Goal: Task Accomplishment & Management: Manage account settings

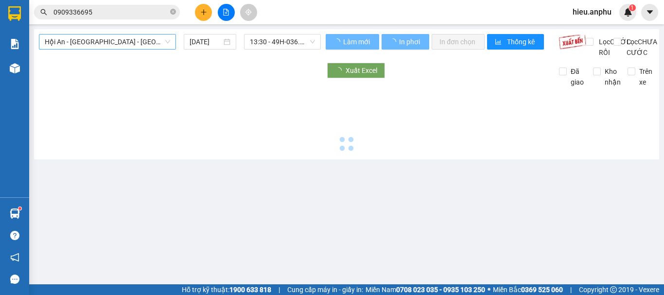
click at [107, 40] on span "Hội An - [GEOGRAPHIC_DATA] - [GEOGRAPHIC_DATA]" at bounding box center [107, 42] width 125 height 15
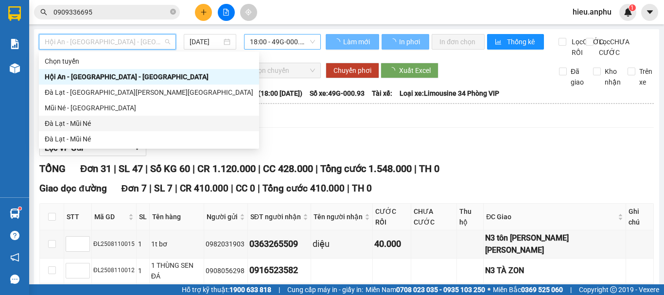
drag, startPoint x: 65, startPoint y: 120, endPoint x: 305, endPoint y: 35, distance: 254.5
click at [67, 119] on div "Đà Lạt - Mũi Né" at bounding box center [149, 123] width 208 height 11
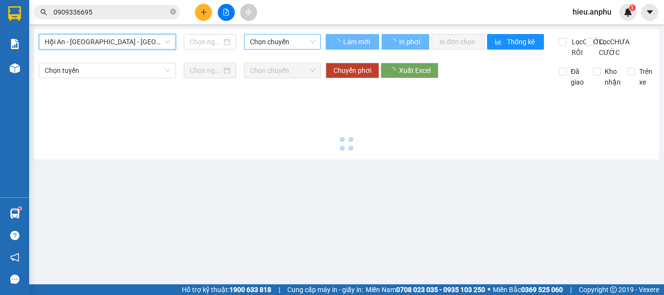
type input "[DATE]"
click at [266, 43] on span "Chọn chuyến" at bounding box center [282, 42] width 65 height 15
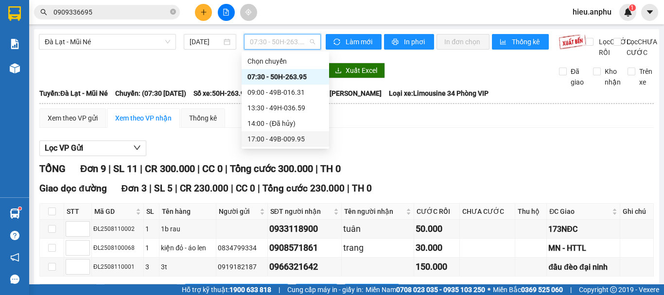
click at [263, 137] on div "17:00 - 49B-009.95" at bounding box center [285, 139] width 76 height 11
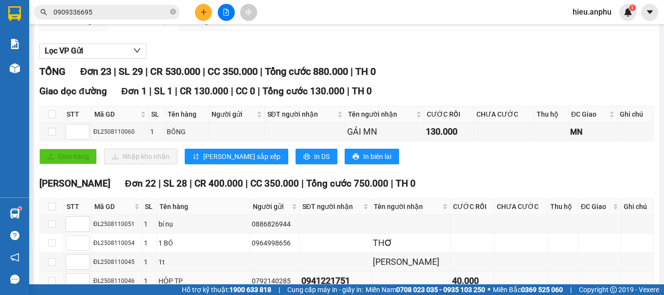
scroll to position [194, 0]
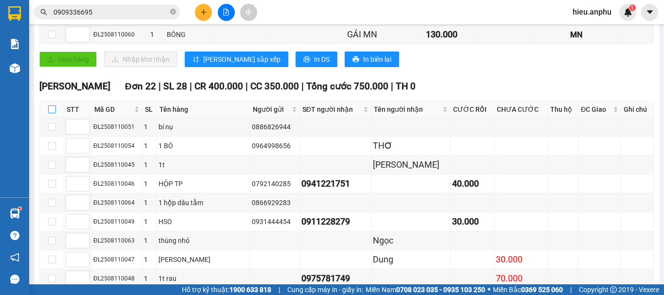
click at [51, 113] on input "checkbox" at bounding box center [52, 109] width 8 height 8
checkbox input "true"
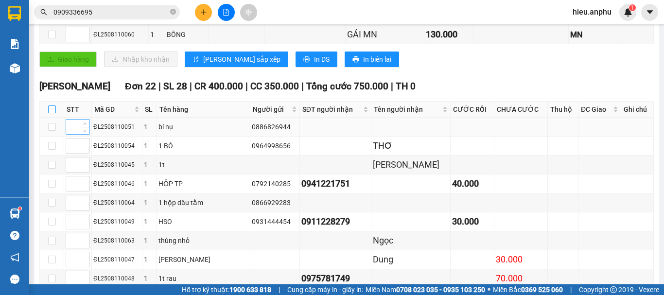
checkbox input "true"
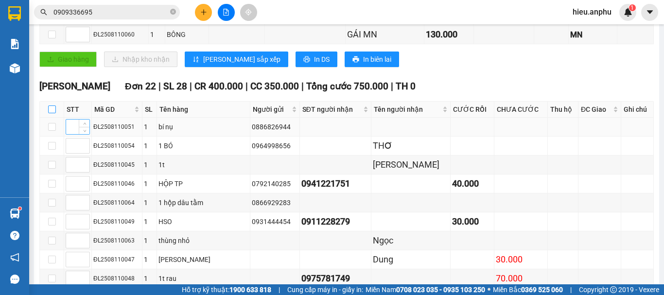
checkbox input "true"
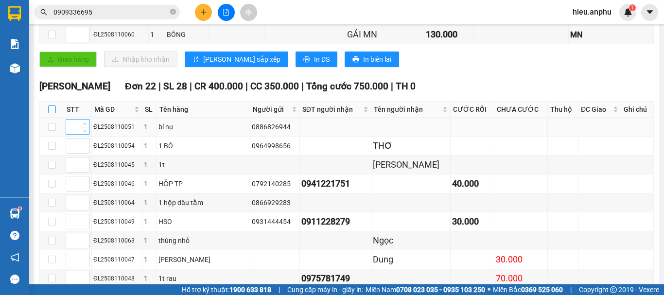
checkbox input "true"
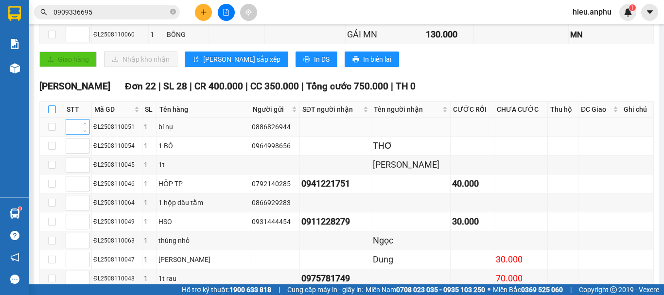
checkbox input "true"
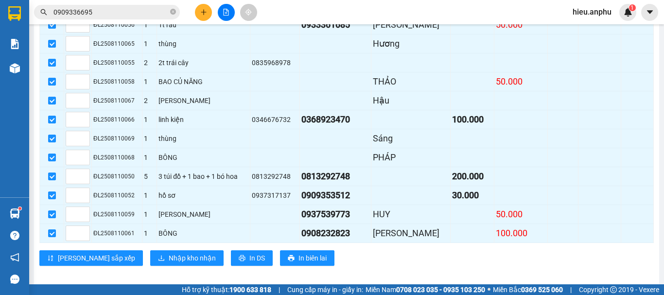
scroll to position [505, 0]
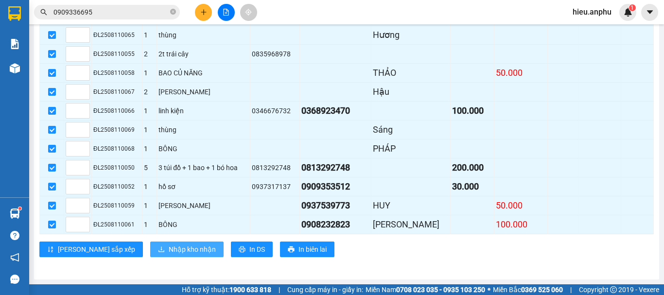
click at [169, 249] on span "Nhập kho nhận" at bounding box center [192, 249] width 47 height 11
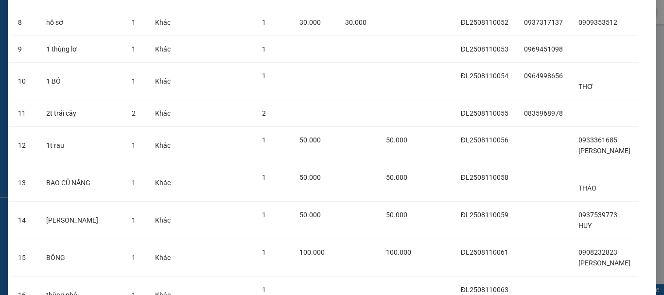
scroll to position [595, 0]
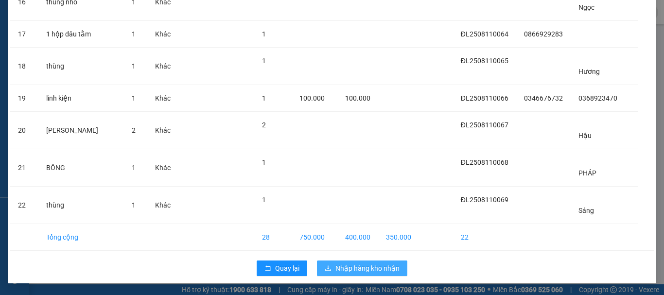
click at [368, 267] on span "Nhập hàng kho nhận" at bounding box center [367, 268] width 64 height 11
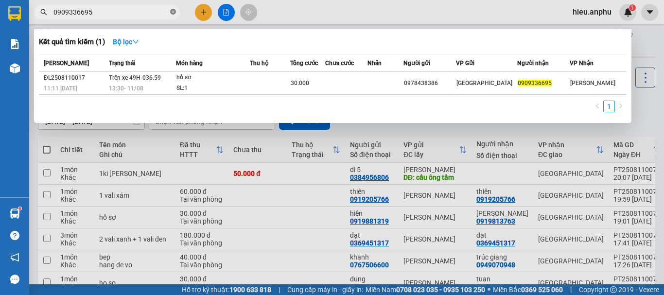
click at [172, 9] on icon "close-circle" at bounding box center [173, 12] width 6 height 6
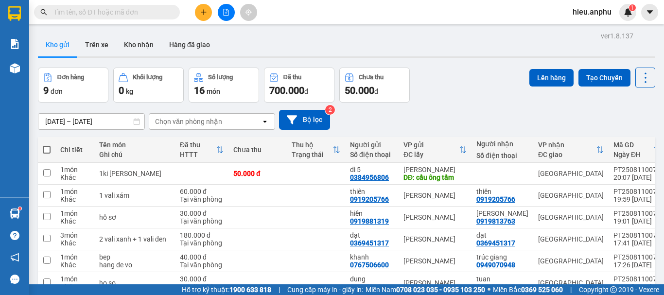
click at [140, 12] on input "text" at bounding box center [110, 12] width 115 height 11
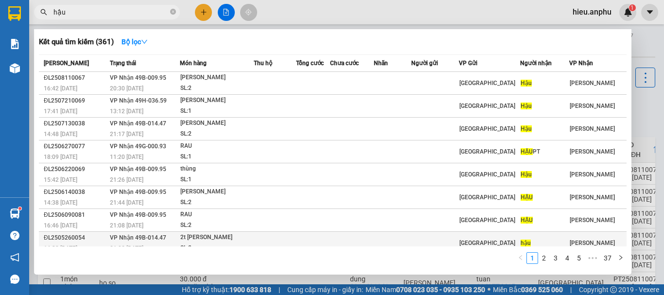
scroll to position [54, 0]
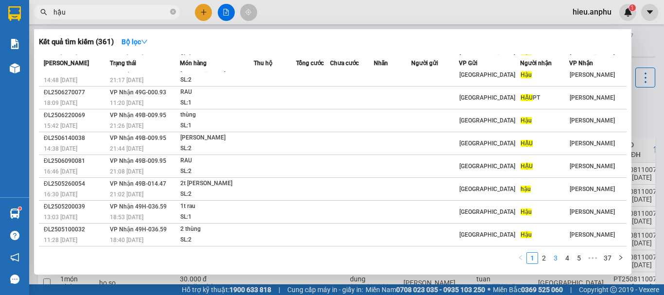
type input "hậu"
click at [558, 258] on link "3" at bounding box center [555, 258] width 11 height 11
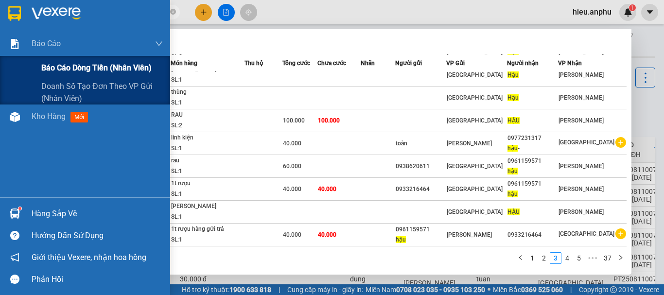
click at [69, 67] on span "Báo cáo dòng tiền (nhân viên)" at bounding box center [96, 68] width 110 height 12
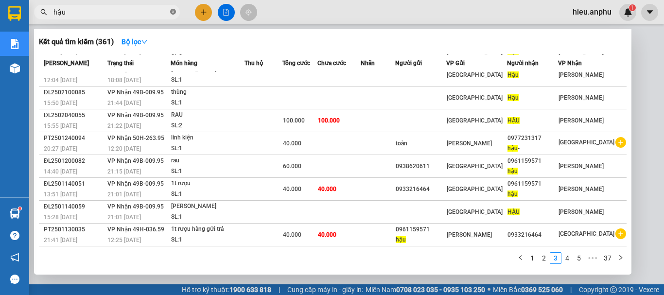
click at [172, 11] on icon "close-circle" at bounding box center [173, 12] width 6 height 6
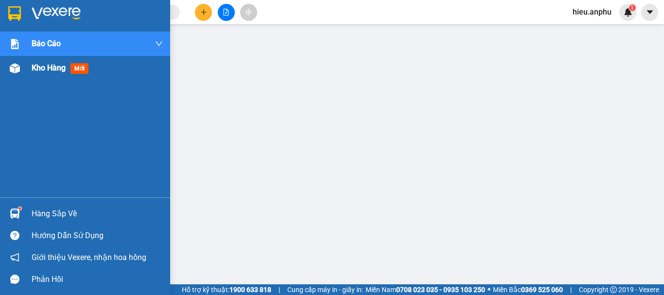
click at [32, 75] on div "Kho hàng mới" at bounding box center [85, 68] width 170 height 24
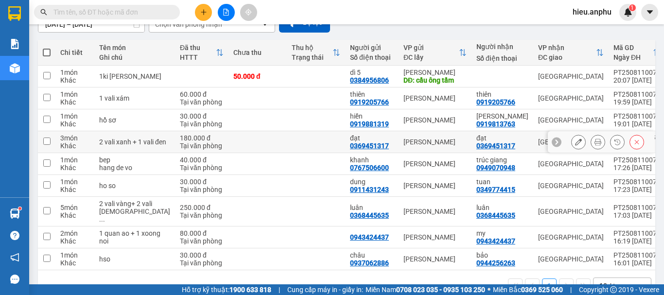
scroll to position [142, 0]
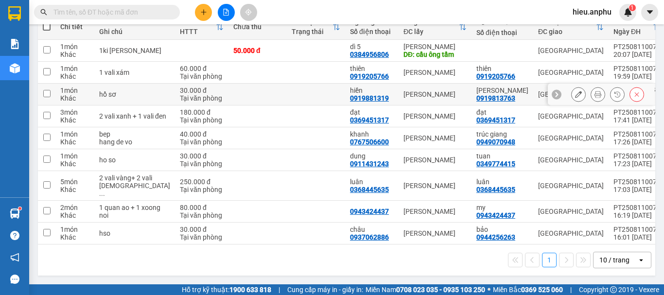
click at [47, 90] on input "checkbox" at bounding box center [46, 93] width 7 height 7
checkbox input "true"
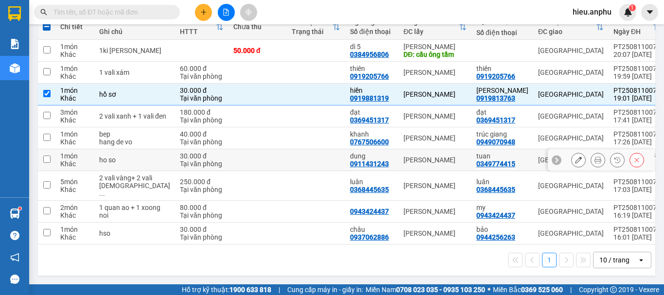
click at [49, 155] on input "checkbox" at bounding box center [46, 158] width 7 height 7
checkbox input "true"
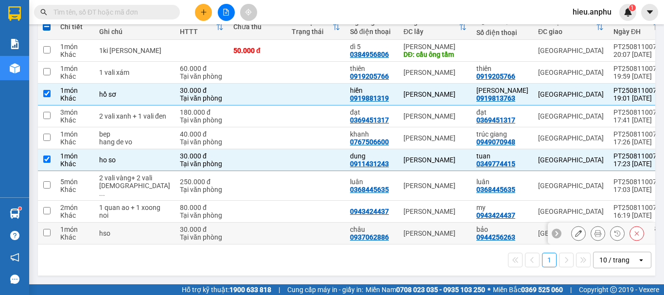
click at [47, 229] on input "checkbox" at bounding box center [46, 232] width 7 height 7
checkbox input "true"
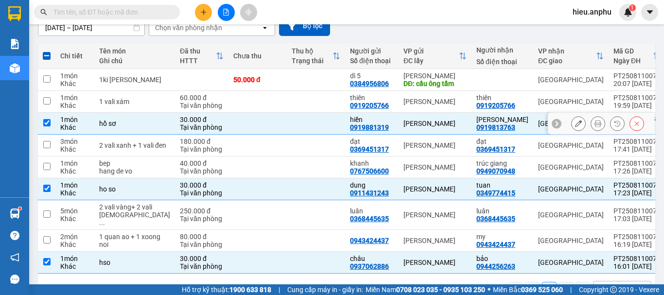
scroll to position [0, 0]
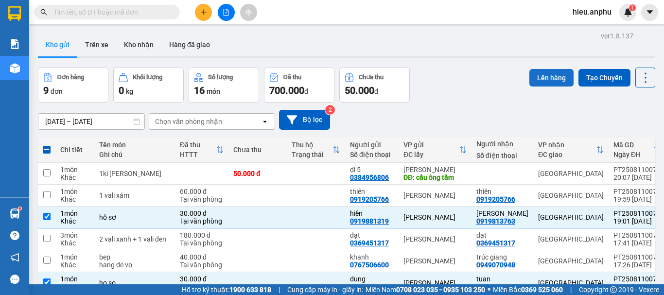
click at [542, 73] on button "Lên hàng" at bounding box center [551, 77] width 44 height 17
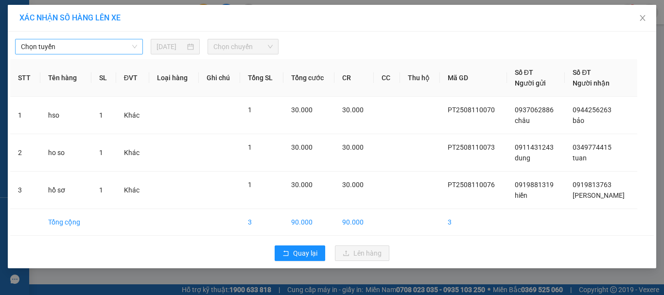
click at [45, 49] on span "Chọn tuyến" at bounding box center [79, 46] width 116 height 15
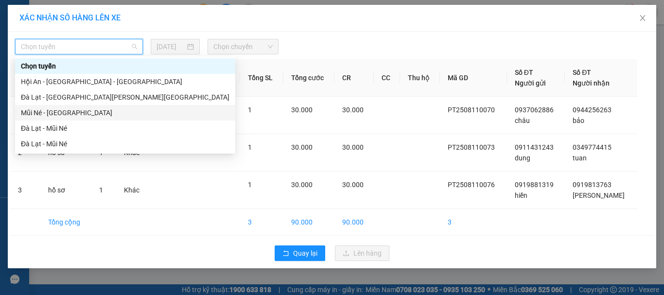
drag, startPoint x: 41, startPoint y: 114, endPoint x: 226, endPoint y: 57, distance: 193.5
click at [41, 113] on div "Mũi Né - [GEOGRAPHIC_DATA]" at bounding box center [125, 112] width 208 height 11
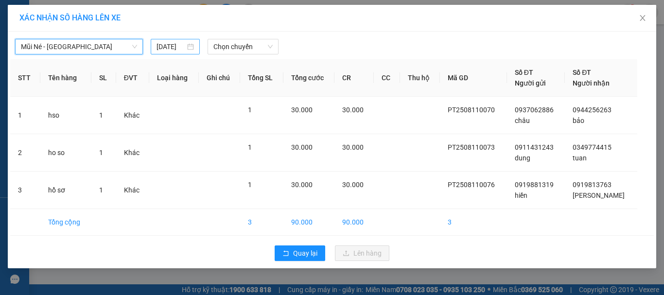
click at [165, 46] on input "[DATE]" at bounding box center [170, 46] width 28 height 11
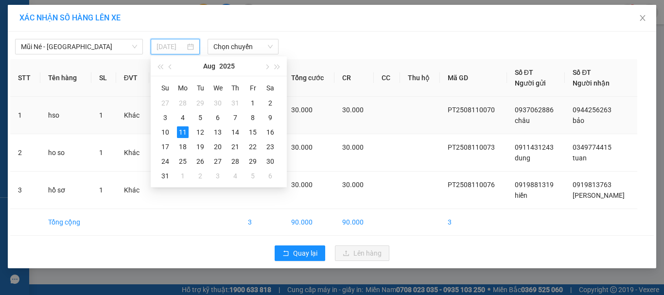
click at [199, 134] on div "12" at bounding box center [200, 132] width 12 height 12
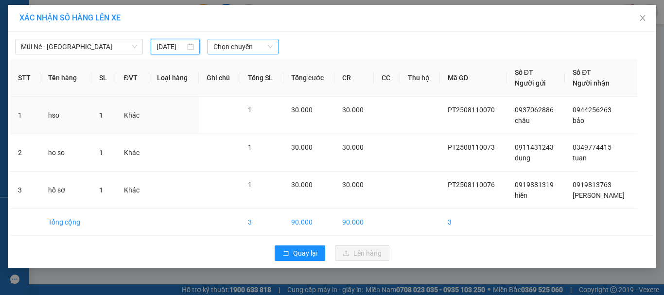
type input "[DATE]"
click at [245, 51] on span "Chọn chuyến" at bounding box center [243, 46] width 60 height 15
click at [645, 19] on icon "close" at bounding box center [643, 18] width 8 height 8
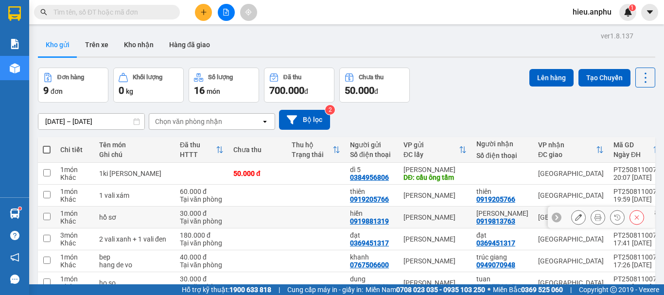
scroll to position [49, 0]
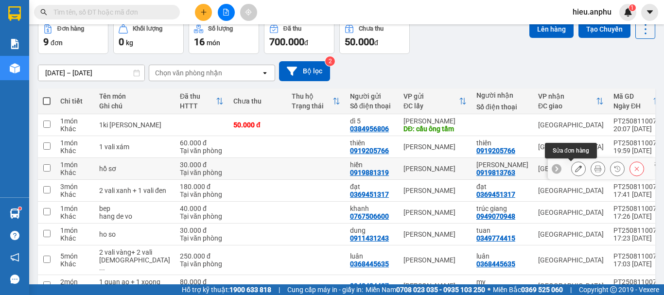
click at [575, 169] on icon at bounding box center [578, 168] width 7 height 7
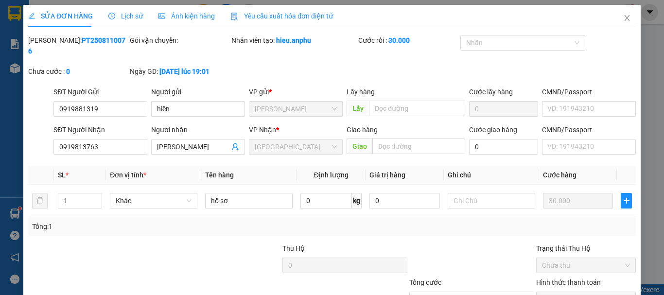
type input "0919881319"
type input "hiền"
type input "0919813763"
type input "[PERSON_NAME]"
type input "30.000"
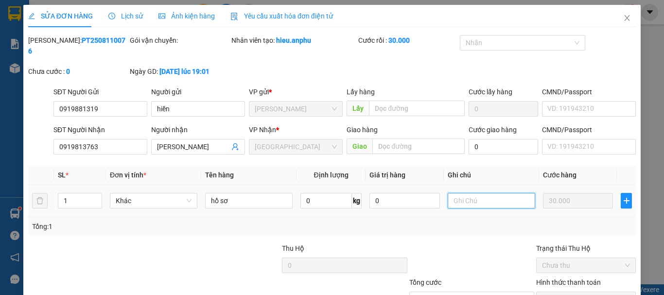
click at [466, 193] on input "text" at bounding box center [491, 201] width 87 height 16
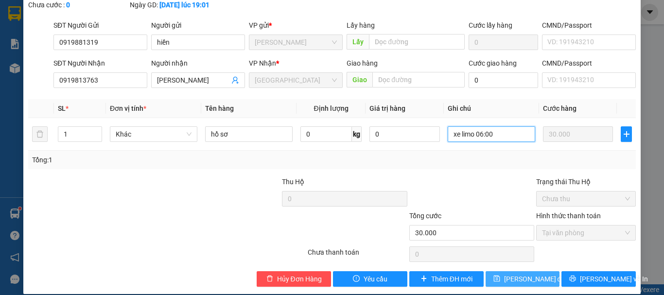
type input "xe limo 06:00"
click at [508, 274] on span "[PERSON_NAME] đổi" at bounding box center [535, 279] width 63 height 11
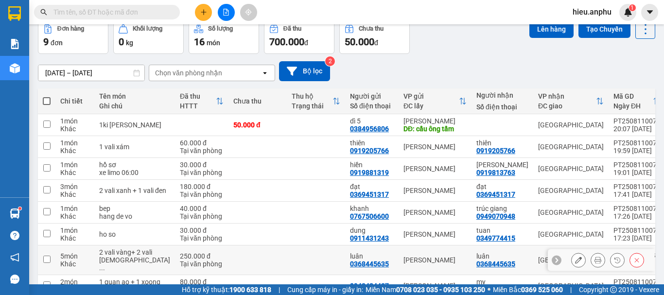
scroll to position [97, 0]
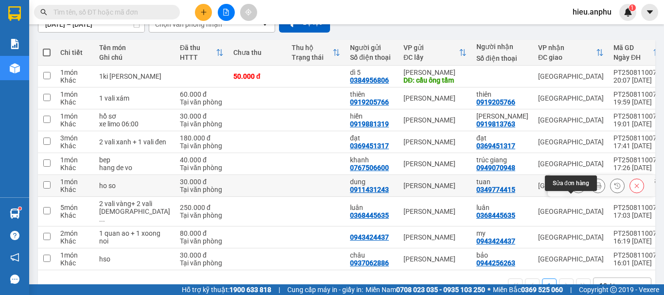
click at [575, 189] on icon at bounding box center [578, 185] width 7 height 7
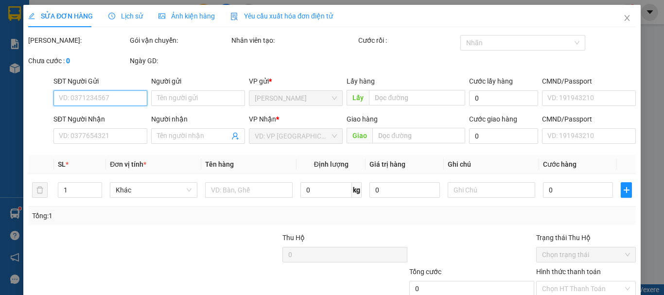
type input "0911431243"
type input "dung"
type input "0349774415"
type input "tuan"
type input "30.000"
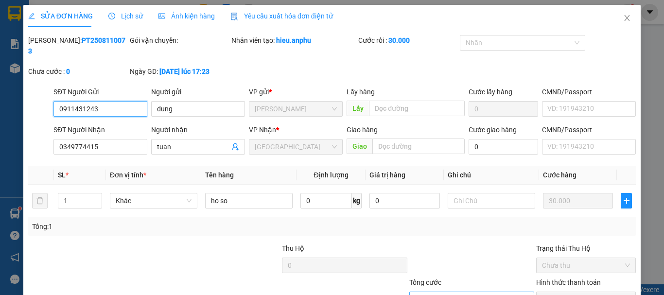
scroll to position [67, 0]
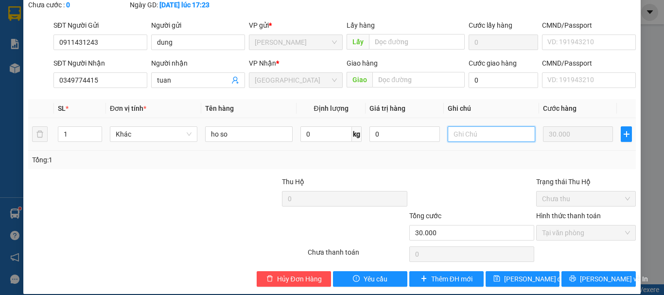
click at [491, 130] on input "text" at bounding box center [491, 134] width 87 height 16
type input "xe limo 6:00"
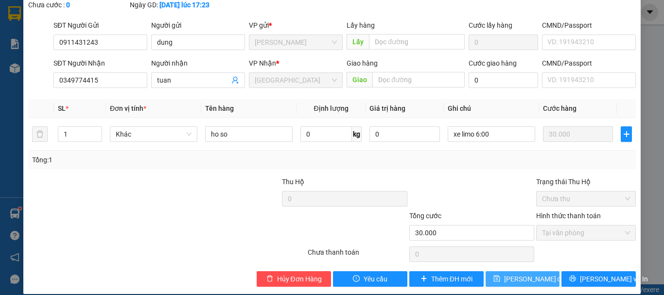
click at [513, 274] on span "[PERSON_NAME] đổi" at bounding box center [535, 279] width 63 height 11
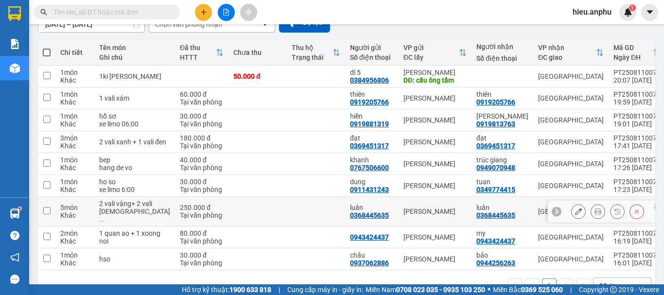
scroll to position [146, 0]
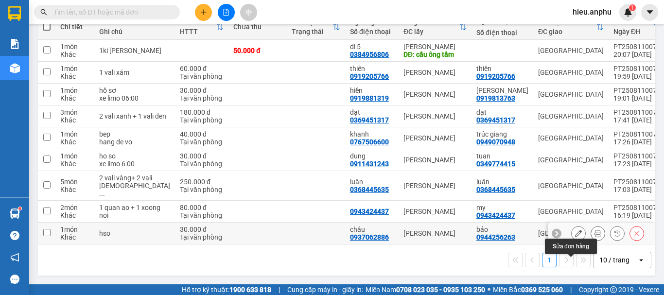
click at [575, 237] on icon at bounding box center [578, 233] width 7 height 7
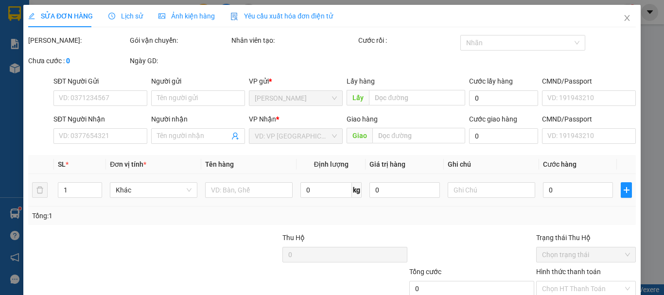
type input "0937062886"
type input "châu"
type input "0944256263"
type input "bảo"
type input "30.000"
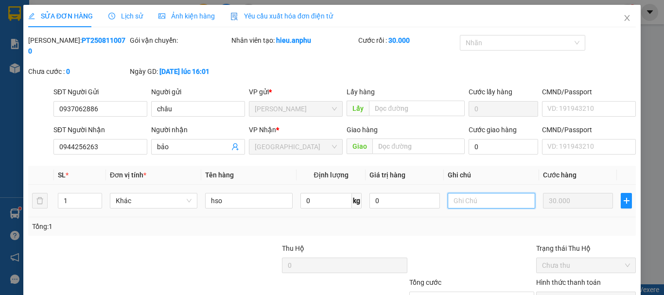
click at [493, 196] on input "text" at bounding box center [491, 201] width 87 height 16
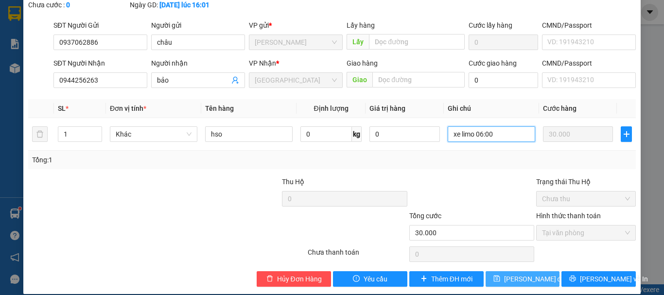
type input "xe limo 06:00"
click at [525, 271] on button "[PERSON_NAME] đổi" at bounding box center [522, 279] width 74 height 16
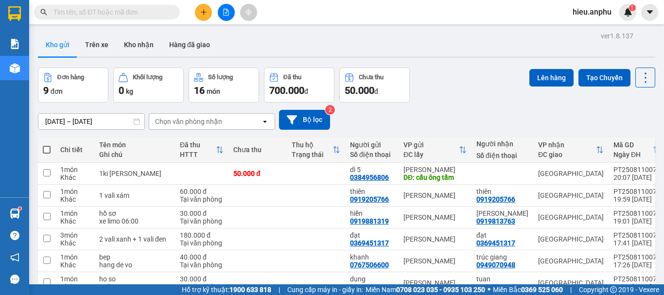
click at [149, 15] on input "text" at bounding box center [110, 12] width 115 height 11
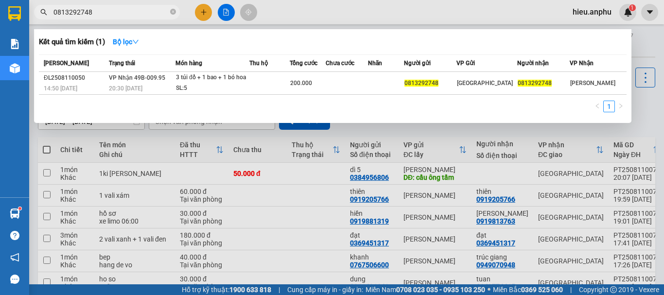
type input "0813292748"
